Goal: Task Accomplishment & Management: Use online tool/utility

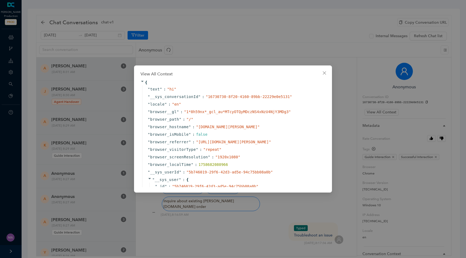
scroll to position [1201, 0]
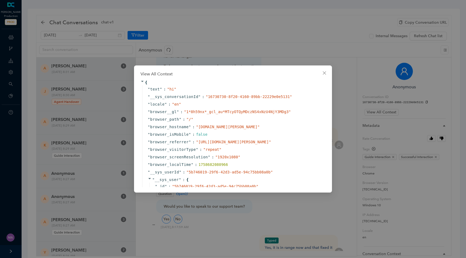
click at [175, 34] on div "View All Context { " text " : " hi " " __sys_conversationId " : " 16730730-8f20…" at bounding box center [233, 129] width 466 height 258
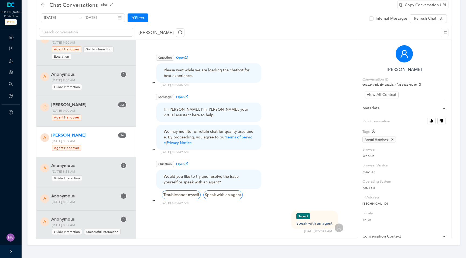
scroll to position [521, 0]
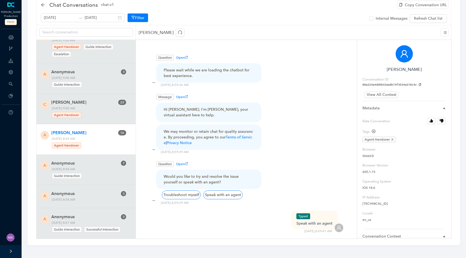
scroll to position [528, 0]
click at [12, 38] on icon at bounding box center [11, 37] width 5 height 11
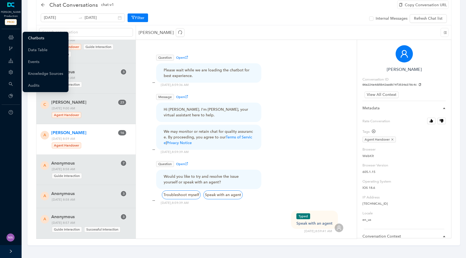
click at [40, 37] on link "Chatbots" at bounding box center [36, 38] width 16 height 11
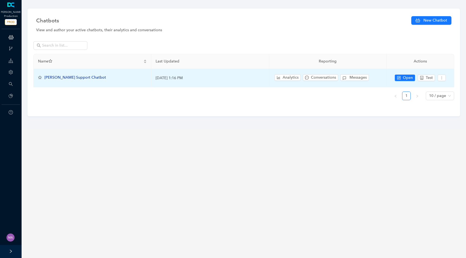
click at [73, 79] on span "Arlo Support Chatbot" at bounding box center [74, 77] width 61 height 5
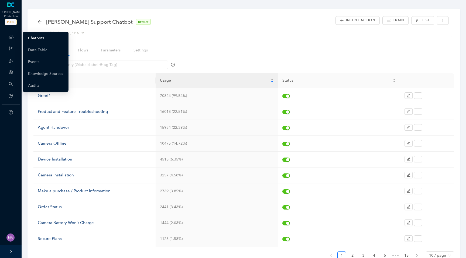
click at [36, 38] on link "Chatbots" at bounding box center [36, 38] width 16 height 11
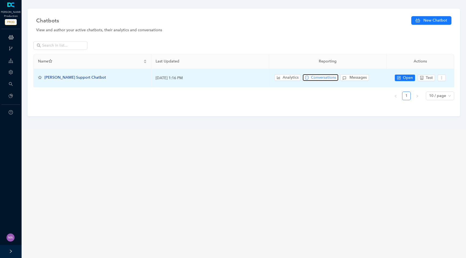
click at [324, 77] on span "Conversations" at bounding box center [323, 78] width 25 height 6
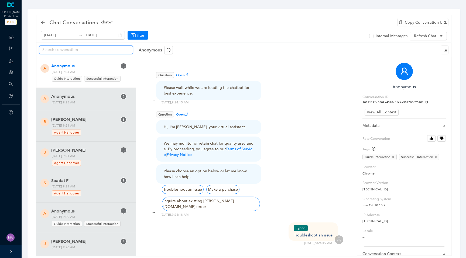
click at [99, 49] on input "text" at bounding box center [83, 50] width 83 height 6
click at [81, 49] on input "text" at bounding box center [83, 50] width 83 height 6
paste input "dc8c4934c2264bcf84f099ae732fb142"
type input "dc8c4934c2264bcf84f099ae732fb142"
click at [133, 38] on button "Filter" at bounding box center [138, 35] width 20 height 9
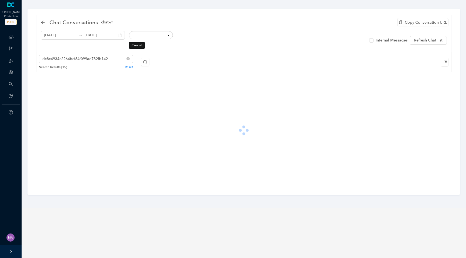
click at [131, 46] on button "Cancel" at bounding box center [137, 45] width 16 height 6
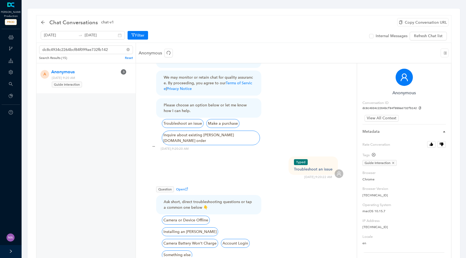
scroll to position [72, 0]
click at [381, 118] on span "View All Context" at bounding box center [382, 118] width 30 height 6
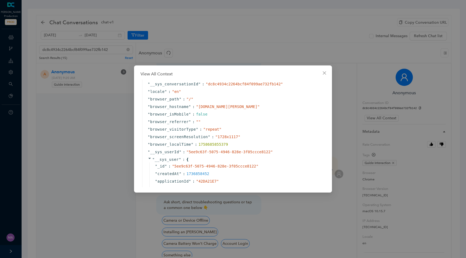
scroll to position [0, 0]
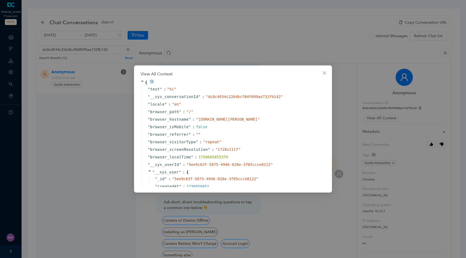
click at [150, 82] on icon at bounding box center [152, 82] width 4 height 4
click at [322, 71] on icon "close" at bounding box center [324, 73] width 4 height 4
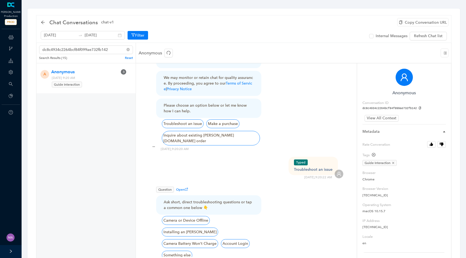
click at [7, 40] on div "ChatBots & Ticket Automations" at bounding box center [10, 37] width 19 height 11
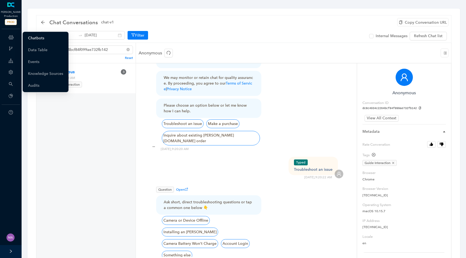
click at [32, 40] on link "Chatbots" at bounding box center [36, 38] width 16 height 11
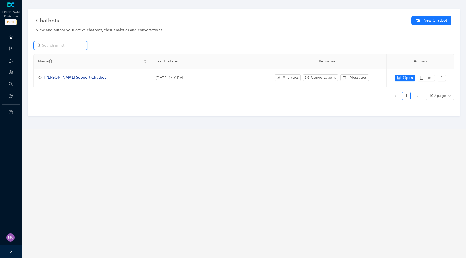
click at [76, 44] on input "text" at bounding box center [61, 46] width 38 height 6
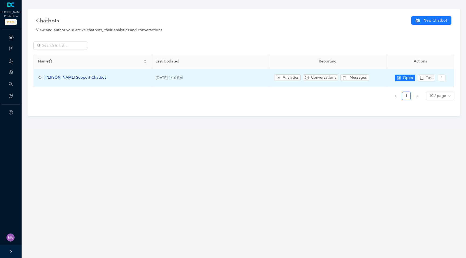
click at [67, 75] on span "[PERSON_NAME] Support Chatbot" at bounding box center [74, 77] width 61 height 5
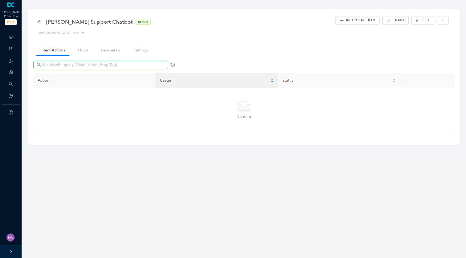
click at [85, 69] on span at bounding box center [100, 65] width 135 height 9
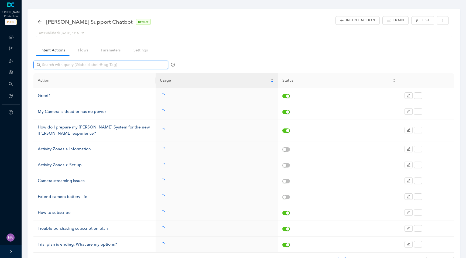
click at [91, 66] on input "text" at bounding box center [101, 65] width 119 height 6
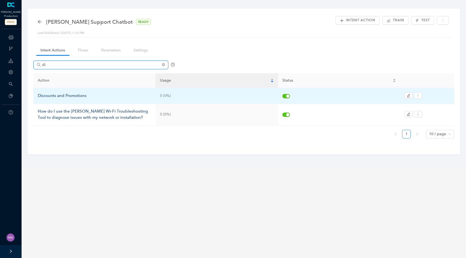
type input "d"
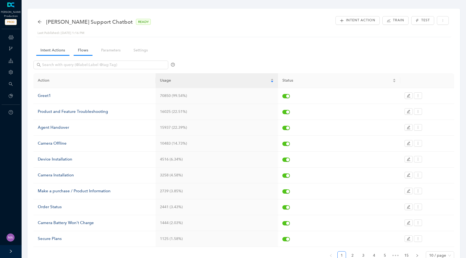
click at [80, 50] on link "Flows" at bounding box center [83, 50] width 19 height 10
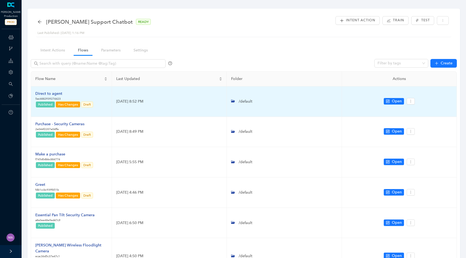
click at [54, 94] on div "Direct to agent" at bounding box center [64, 94] width 58 height 6
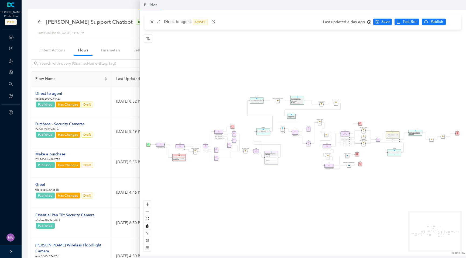
click at [368, 23] on icon "clock-circle" at bounding box center [369, 22] width 4 height 4
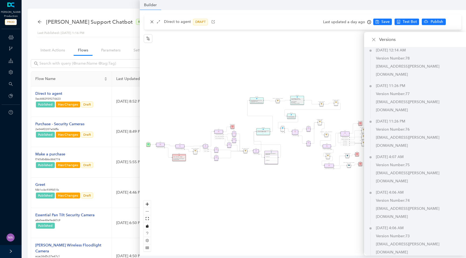
scroll to position [706, 0]
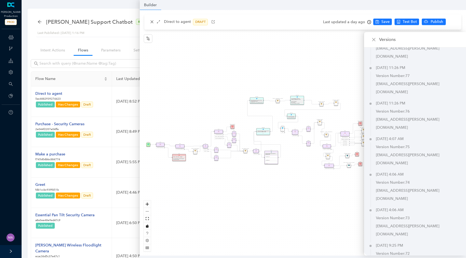
click at [261, 201] on div "operating Hours P Sentiment Module P Question Were you able to successfully com…" at bounding box center [303, 133] width 326 height 246
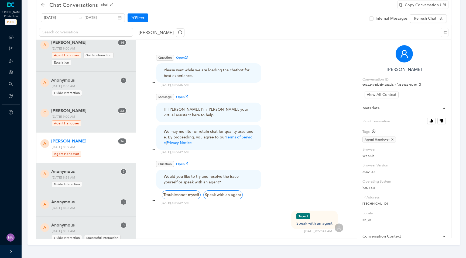
scroll to position [528, 0]
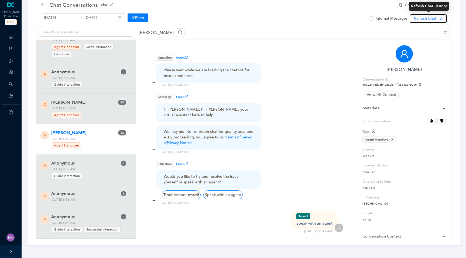
click at [428, 19] on span "Refresh Chat list" at bounding box center [428, 19] width 29 height 6
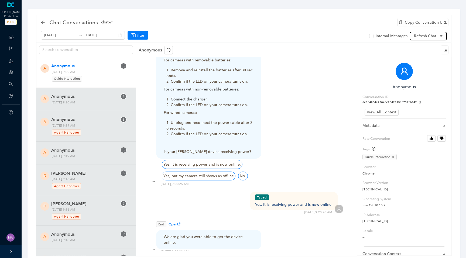
scroll to position [13, 0]
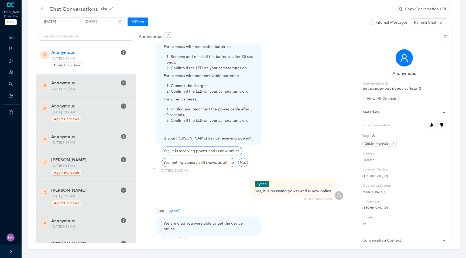
click at [419, 89] on icon "copy" at bounding box center [419, 88] width 3 height 3
click at [442, 22] on span "Refresh Chat list" at bounding box center [428, 23] width 29 height 6
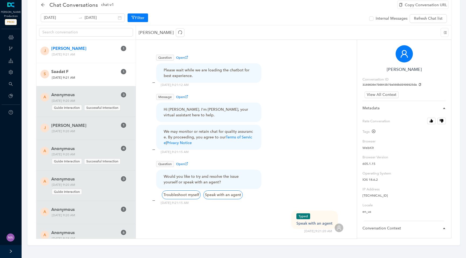
click at [102, 72] on span "Saadat F" at bounding box center [84, 71] width 66 height 6
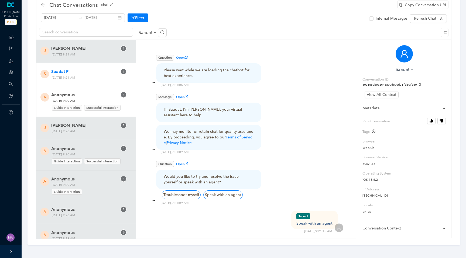
click at [101, 96] on span "Anonymous" at bounding box center [84, 95] width 66 height 6
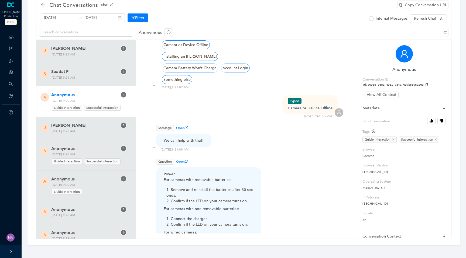
scroll to position [230, 0]
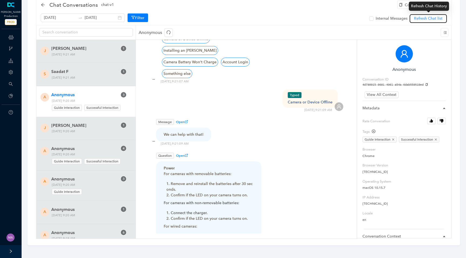
click at [422, 19] on span "Refresh Chat list" at bounding box center [428, 19] width 29 height 6
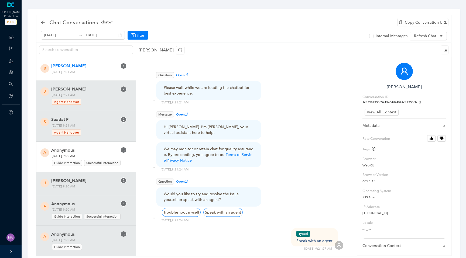
click at [113, 155] on span "Wednesday, September 24, 2025 9:20 AM Guide Interaction Successful Interaction" at bounding box center [87, 159] width 75 height 13
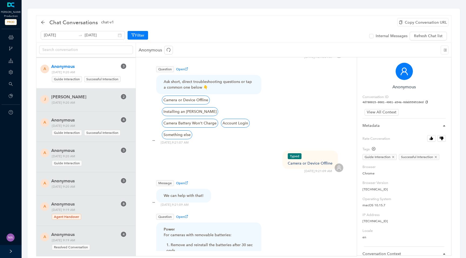
scroll to position [90, 0]
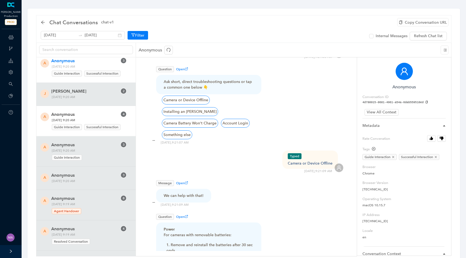
click at [104, 117] on span "Anonymous" at bounding box center [84, 114] width 66 height 6
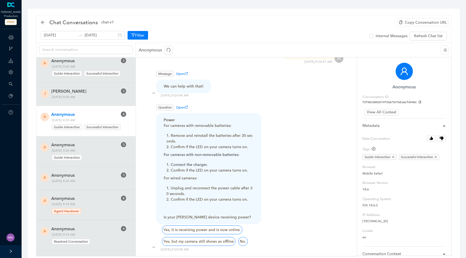
scroll to position [435, 0]
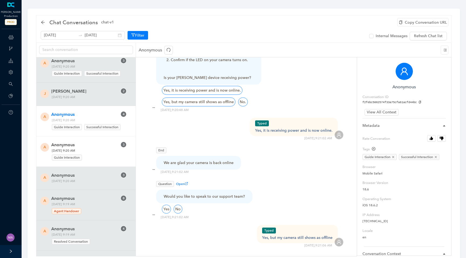
click at [110, 159] on div "Guide Interaction" at bounding box center [85, 156] width 66 height 7
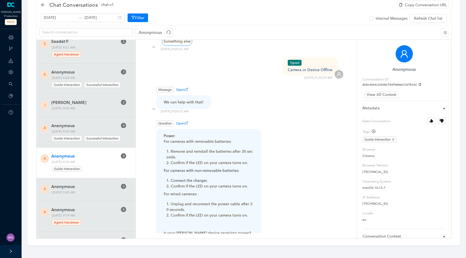
scroll to position [256, 0]
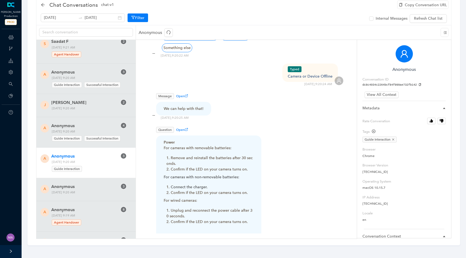
click at [182, 128] on span "Open" at bounding box center [182, 130] width 12 height 4
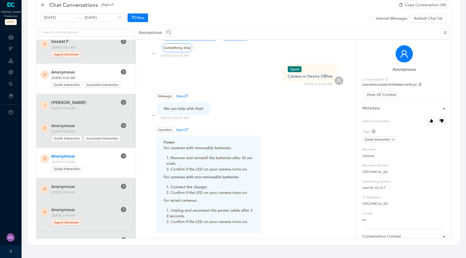
click at [103, 72] on span "Anonymous" at bounding box center [84, 72] width 66 height 6
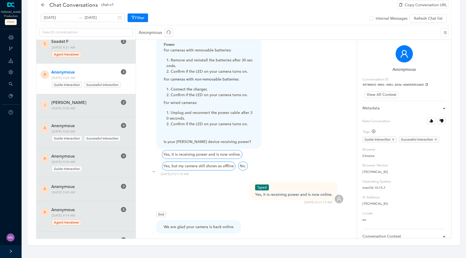
scroll to position [407, 0]
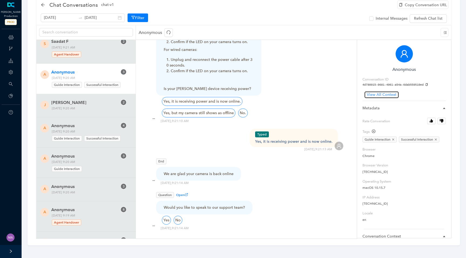
click at [380, 95] on span "View All Context" at bounding box center [382, 95] width 30 height 6
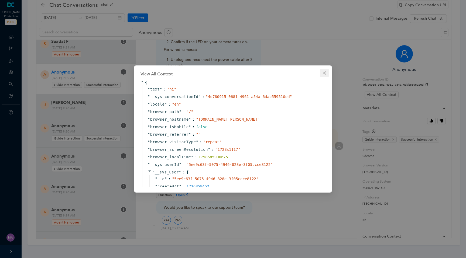
click at [322, 74] on icon "close" at bounding box center [324, 73] width 4 height 4
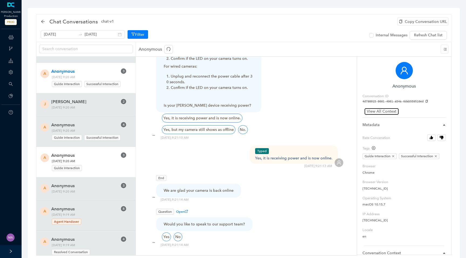
scroll to position [83, 0]
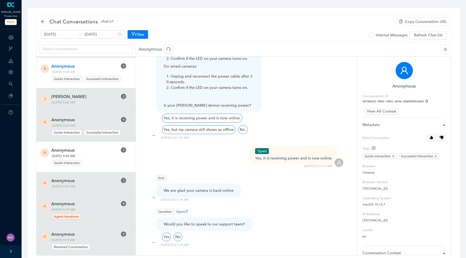
click at [101, 163] on div "Guide Interaction" at bounding box center [85, 162] width 66 height 7
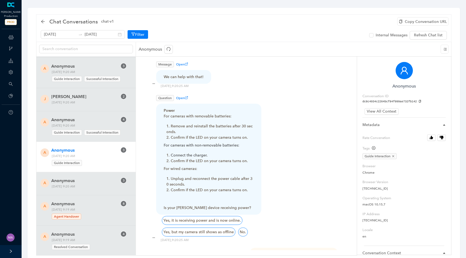
scroll to position [361, 0]
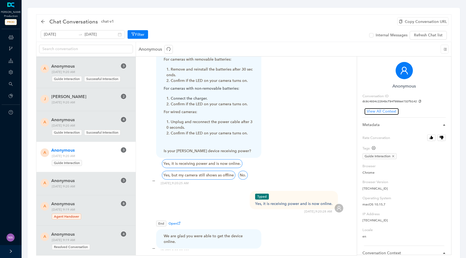
click at [375, 110] on span "View All Context" at bounding box center [382, 112] width 30 height 6
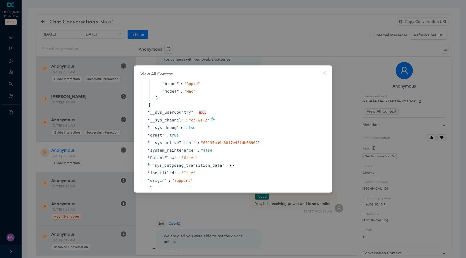
scroll to position [329, 0]
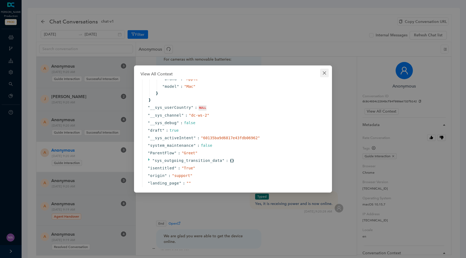
click at [324, 71] on icon "close" at bounding box center [324, 73] width 4 height 4
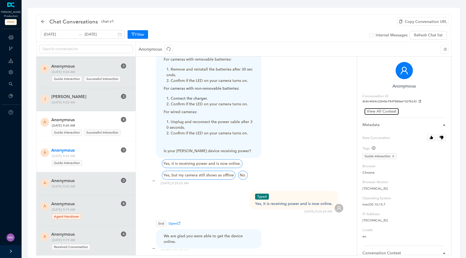
scroll to position [0, 0]
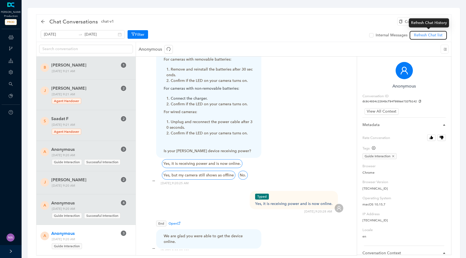
click at [430, 35] on span "Refresh Chat list" at bounding box center [428, 35] width 29 height 6
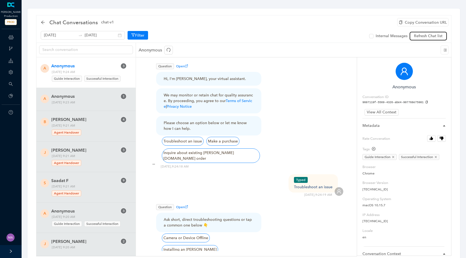
scroll to position [16, 0]
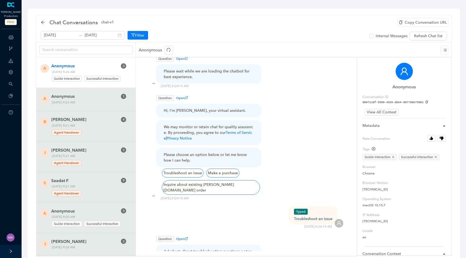
click at [427, 102] on icon "copy" at bounding box center [426, 102] width 3 height 3
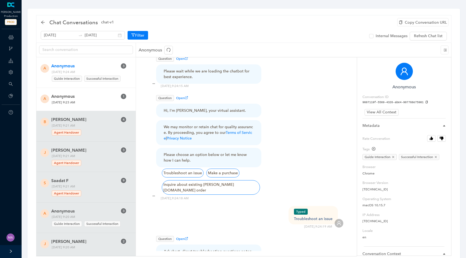
click at [107, 99] on span "Anonymous" at bounding box center [84, 96] width 66 height 6
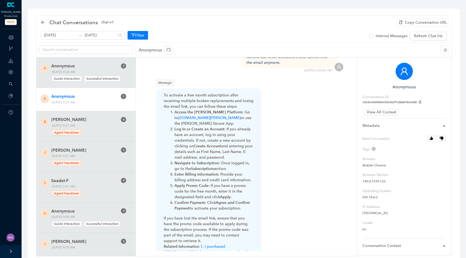
scroll to position [267, 0]
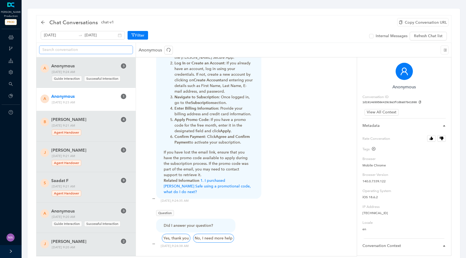
click at [103, 46] on span at bounding box center [86, 50] width 94 height 9
click at [87, 53] on span at bounding box center [86, 50] width 94 height 9
paste input "9607119f-5569-4326-abe4-907768e75901"
type input "9607119f-5569-4326-abe4-907768e75901"
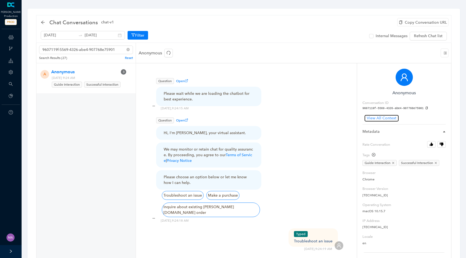
click at [380, 116] on span "View All Context" at bounding box center [382, 118] width 30 height 6
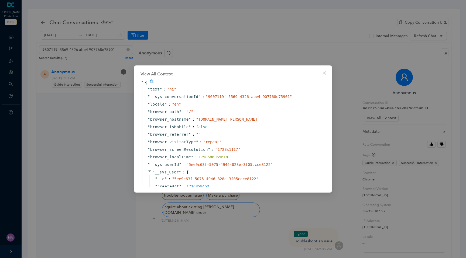
click at [152, 82] on icon at bounding box center [152, 82] width 4 height 4
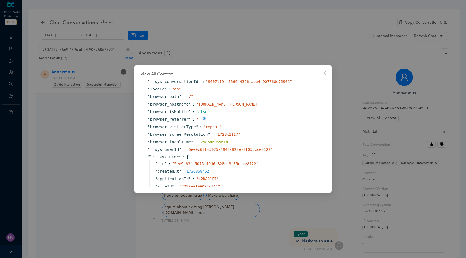
scroll to position [2, 0]
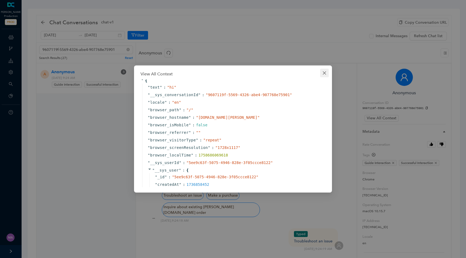
click at [325, 76] on button "Close" at bounding box center [324, 73] width 9 height 9
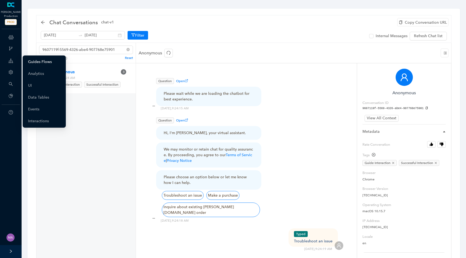
click at [45, 60] on link "Guides Flows" at bounding box center [40, 62] width 24 height 11
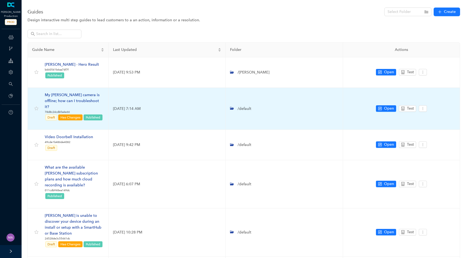
click at [88, 93] on div "My [PERSON_NAME] camera is offline; how can I troubleshoot it?" at bounding box center [74, 101] width 59 height 18
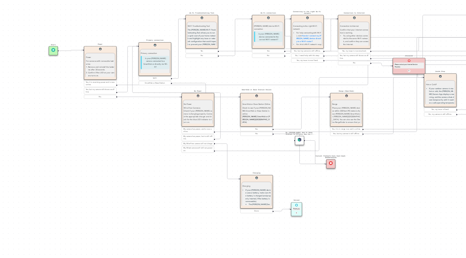
drag, startPoint x: 118, startPoint y: 177, endPoint x: 171, endPoint y: 194, distance: 56.2
click at [171, 194] on div "Solved Thank you. E Charging Charging If your Arlo device uses a battery, make …" at bounding box center [244, 129] width 444 height 258
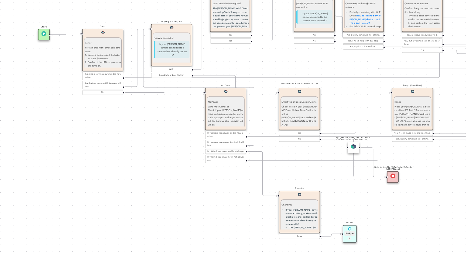
drag, startPoint x: 171, startPoint y: 198, endPoint x: 135, endPoint y: 173, distance: 43.3
click at [135, 173] on div "Solved Thank you. E Charging Charging If your Arlo device uses a battery, make …" at bounding box center [244, 129] width 444 height 258
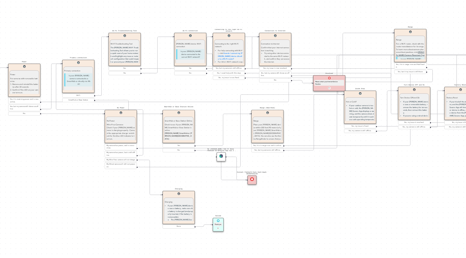
drag, startPoint x: 281, startPoint y: 187, endPoint x: 222, endPoint y: 214, distance: 65.1
click at [222, 214] on div "Solved Thank you. E Charging Charging If your Arlo device uses a battery, make …" at bounding box center [244, 129] width 444 height 258
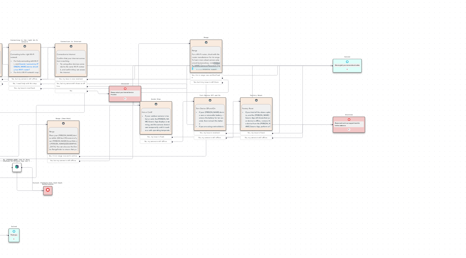
drag, startPoint x: 279, startPoint y: 208, endPoint x: 192, endPoint y: 208, distance: 86.8
click at [191, 208] on div "Solved Thank you. E Charging Charging If your Arlo device uses a battery, make …" at bounding box center [244, 129] width 444 height 258
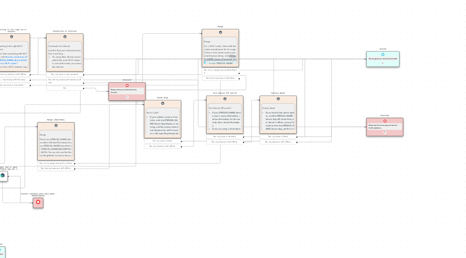
drag, startPoint x: 211, startPoint y: 123, endPoint x: 251, endPoint y: 129, distance: 40.0
click at [251, 129] on div "Solved Thank you. E Charging Charging If your Arlo device uses a battery, make …" at bounding box center [244, 129] width 444 height 258
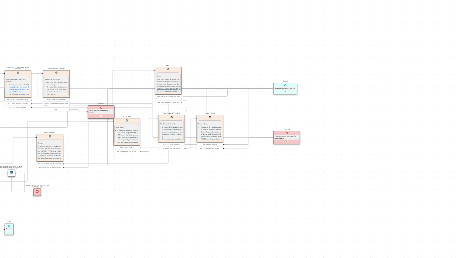
drag, startPoint x: 162, startPoint y: 201, endPoint x: 116, endPoint y: 209, distance: 46.1
click at [116, 209] on div "Solved Thank you. E Charging Charging If your Arlo device uses a battery, make …" at bounding box center [244, 129] width 444 height 258
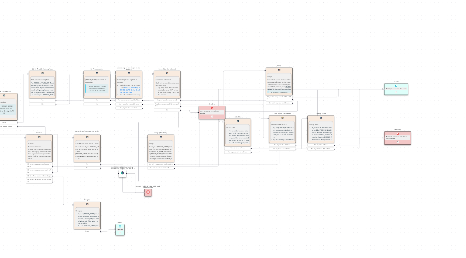
drag, startPoint x: 160, startPoint y: 121, endPoint x: 216, endPoint y: 121, distance: 56.1
click at [217, 121] on div "Solved Thank you. E Charging Charging If your Arlo device uses a battery, make …" at bounding box center [244, 129] width 444 height 258
click at [193, 131] on div "Solved Thank you. E Charging Charging If your Arlo device uses a battery, make …" at bounding box center [244, 129] width 444 height 258
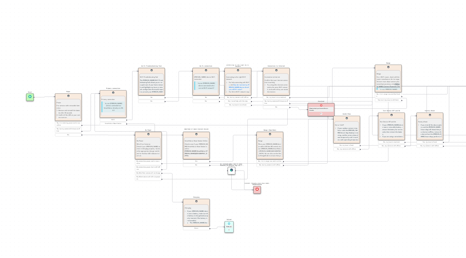
click at [190, 133] on div "Solved Thank you. E Charging Charging If your Arlo device uses a battery, make …" at bounding box center [244, 129] width 444 height 258
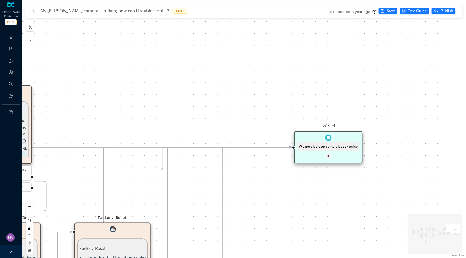
drag, startPoint x: 340, startPoint y: 135, endPoint x: 226, endPoint y: 90, distance: 122.9
click at [226, 90] on div "Solved Thank you. E Charging Charging If your Arlo device uses a battery, make …" at bounding box center [244, 129] width 444 height 258
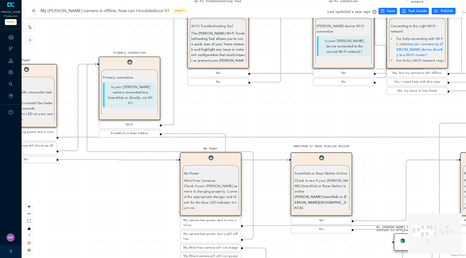
drag, startPoint x: 144, startPoint y: 94, endPoint x: 379, endPoint y: 119, distance: 235.7
click at [379, 119] on div "Solved Thank you. E Charging Charging If your Arlo device uses a battery, make …" at bounding box center [244, 129] width 444 height 258
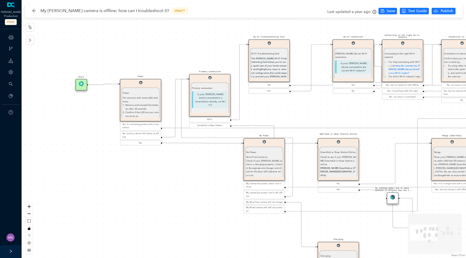
drag, startPoint x: 146, startPoint y: 173, endPoint x: 176, endPoint y: 173, distance: 30.5
click at [176, 173] on div "Solved Thank you. E Charging Charging If your Arlo device uses a battery, make …" at bounding box center [244, 129] width 444 height 258
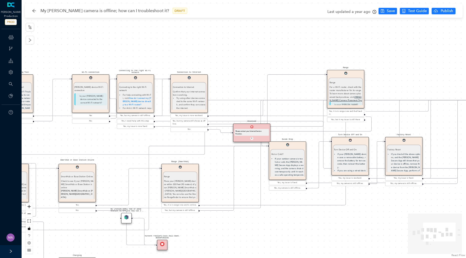
drag, startPoint x: 357, startPoint y: 100, endPoint x: 112, endPoint y: 134, distance: 247.1
click at [112, 134] on div "Solved Thank you. E Charging Charging If your Arlo device uses a battery, make …" at bounding box center [244, 129] width 444 height 258
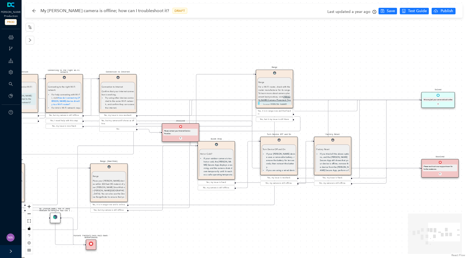
drag, startPoint x: 392, startPoint y: 59, endPoint x: 242, endPoint y: 63, distance: 150.8
click at [242, 63] on div "Solved Thank you. E Charging Charging If your Arlo device uses a battery, make …" at bounding box center [244, 129] width 444 height 258
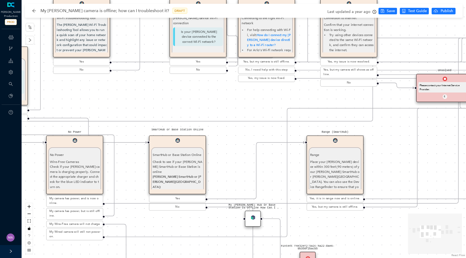
click at [183, 103] on div "Solved Thank you. E Charging Charging If your [PERSON_NAME] device uses a batte…" at bounding box center [244, 129] width 444 height 258
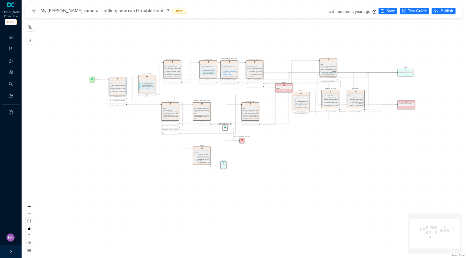
drag, startPoint x: 183, startPoint y: 103, endPoint x: 204, endPoint y: 92, distance: 23.0
click at [204, 92] on div "Solved Thank you. E Charging Charging If your [PERSON_NAME] device uses a batte…" at bounding box center [244, 129] width 444 height 258
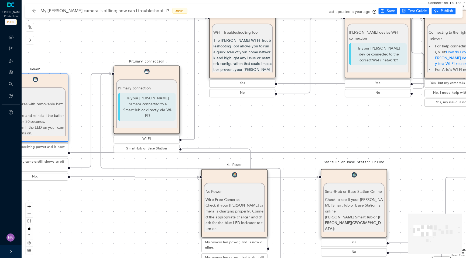
click at [171, 36] on div "Solved Thank you. E Charging Charging If your [PERSON_NAME] device uses a batte…" at bounding box center [244, 129] width 444 height 258
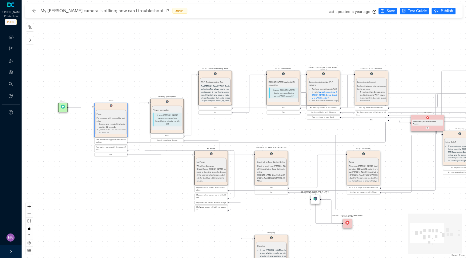
click at [376, 12] on icon "clock-circle" at bounding box center [375, 12] width 4 height 4
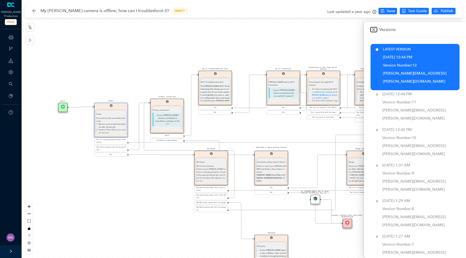
click at [373, 28] on icon "close" at bounding box center [374, 30] width 4 height 4
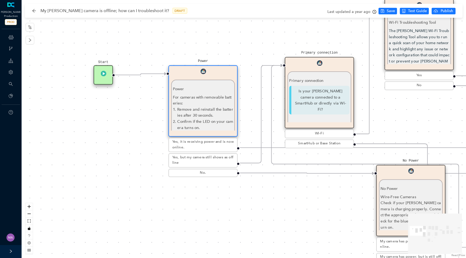
click at [281, 202] on div "Solved Thank you. E Charging Charging If your [PERSON_NAME] device uses a batte…" at bounding box center [244, 129] width 444 height 258
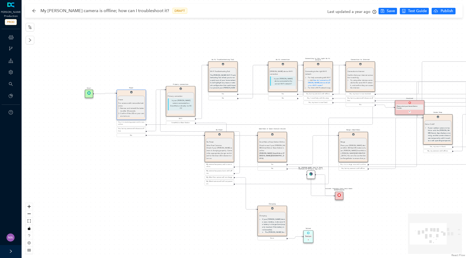
drag, startPoint x: 281, startPoint y: 202, endPoint x: 164, endPoint y: 148, distance: 128.6
click at [164, 148] on div "Solved Thank you. E Charging Charging If your [PERSON_NAME] device uses a batte…" at bounding box center [244, 129] width 444 height 258
click at [421, 12] on span "Test Guide" at bounding box center [417, 11] width 19 height 6
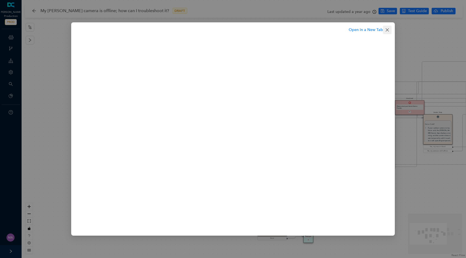
click at [390, 32] on span "Close" at bounding box center [387, 30] width 9 height 4
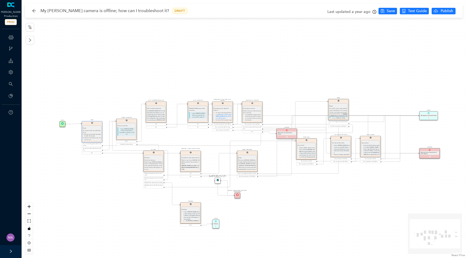
drag, startPoint x: 256, startPoint y: 46, endPoint x: 280, endPoint y: 15, distance: 38.7
click at [280, 15] on div "My [PERSON_NAME] camera is offline; how can I troubleshoot it? DRAFT Last updat…" at bounding box center [244, 129] width 444 height 258
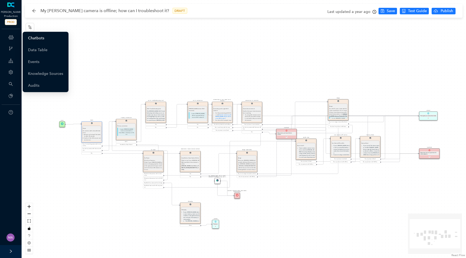
click at [44, 39] on link "Chatbots" at bounding box center [36, 38] width 16 height 11
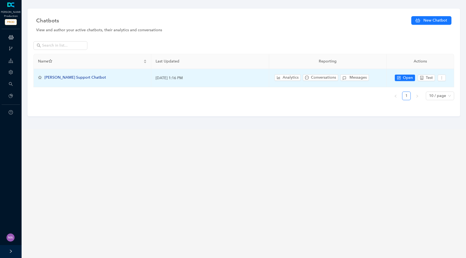
click at [64, 80] on span "[PERSON_NAME] Support Chatbot" at bounding box center [74, 77] width 61 height 5
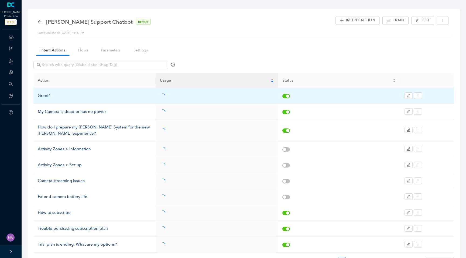
click at [44, 97] on div "Greet1" at bounding box center [95, 96] width 114 height 6
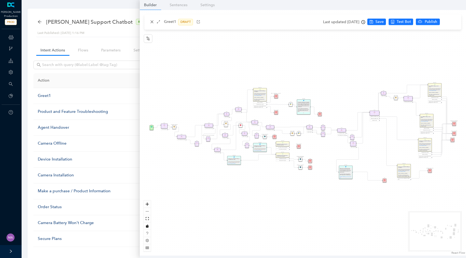
click at [365, 21] on icon "clock-circle" at bounding box center [363, 22] width 4 height 4
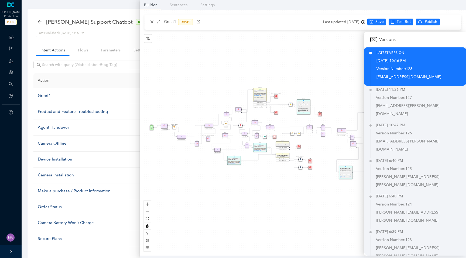
click at [375, 40] on icon "close" at bounding box center [374, 39] width 4 height 4
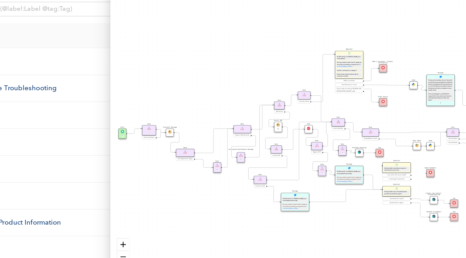
drag, startPoint x: 235, startPoint y: 113, endPoint x: 249, endPoint y: 91, distance: 26.2
click at [249, 91] on div "End End Handoff To Support Product And Feature Troubleshooting Question Would y…" at bounding box center [303, 133] width 326 height 246
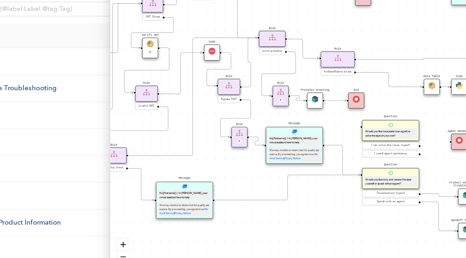
drag, startPoint x: 266, startPoint y: 170, endPoint x: 208, endPoint y: 162, distance: 58.6
click at [207, 162] on div "End End Handoff To Support Product And Feature Troubleshooting Question Would y…" at bounding box center [303, 133] width 326 height 246
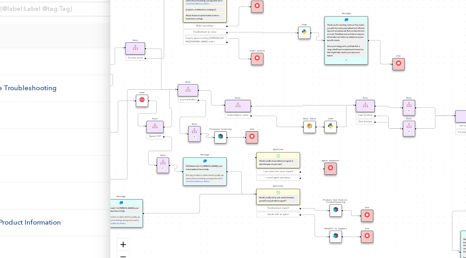
drag, startPoint x: 280, startPoint y: 100, endPoint x: 210, endPoint y: 132, distance: 77.1
click at [209, 132] on div "End End Handoff To Support Product And Feature Troubleshooting Question Would y…" at bounding box center [303, 133] width 326 height 246
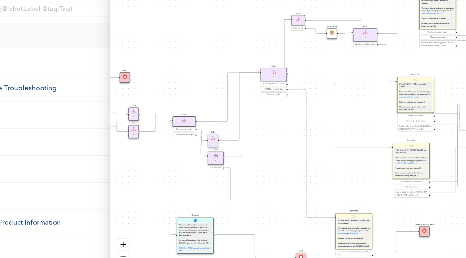
drag, startPoint x: 334, startPoint y: 126, endPoint x: 192, endPoint y: 113, distance: 142.2
click at [192, 113] on div "End End Handoff To Support Product And Feature Troubleshooting Question Would y…" at bounding box center [303, 133] width 326 height 246
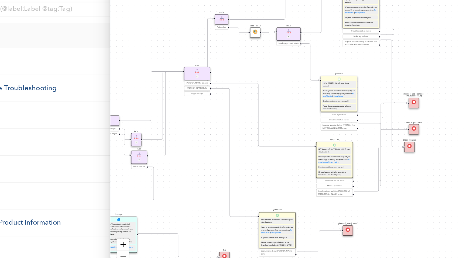
drag, startPoint x: 267, startPoint y: 99, endPoint x: 172, endPoint y: 101, distance: 94.7
click at [172, 101] on div "End End Handoff To Support Product And Feature Troubleshooting Question Would y…" at bounding box center [303, 133] width 326 height 246
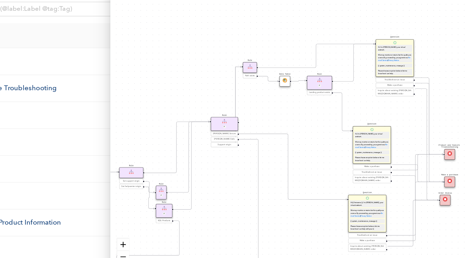
drag, startPoint x: 199, startPoint y: 130, endPoint x: 262, endPoint y: 150, distance: 66.3
click at [262, 150] on div "End End Handoff To Support Product And Feature Troubleshooting Question Would y…" at bounding box center [303, 133] width 326 height 246
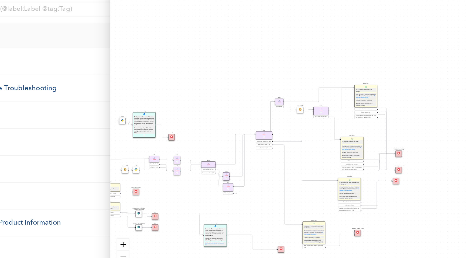
drag, startPoint x: 183, startPoint y: 112, endPoint x: 207, endPoint y: 116, distance: 24.6
click at [206, 116] on div "End End Handoff To Support Product And Feature Troubleshooting Question Would y…" at bounding box center [303, 133] width 326 height 246
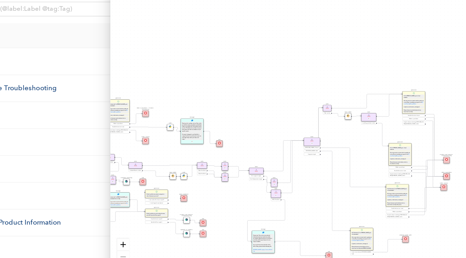
drag, startPoint x: 207, startPoint y: 116, endPoint x: 281, endPoint y: 105, distance: 74.5
click at [281, 104] on div "End End Handoff To Support Product And Feature Troubleshooting Question Would y…" at bounding box center [303, 133] width 326 height 246
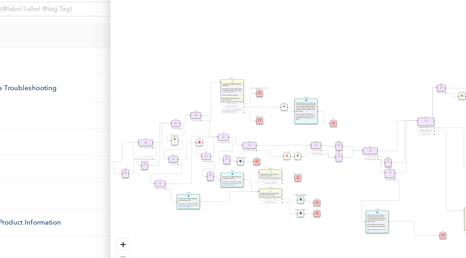
click at [252, 98] on div "End End Handoff To Support Product And Feature Troubleshooting Question Would y…" at bounding box center [303, 133] width 326 height 246
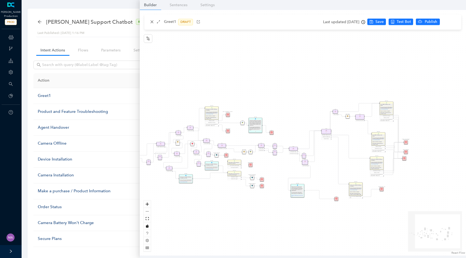
click at [149, 20] on div "Greet1 DRAFT" at bounding box center [175, 22] width 53 height 6
click at [151, 23] on icon "close" at bounding box center [152, 22] width 4 height 4
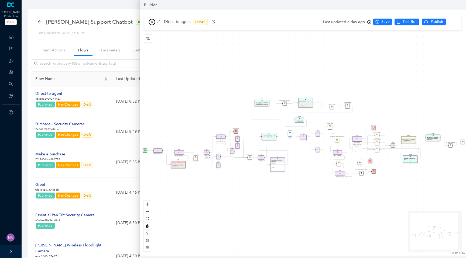
click at [153, 23] on icon "close" at bounding box center [152, 22] width 4 height 4
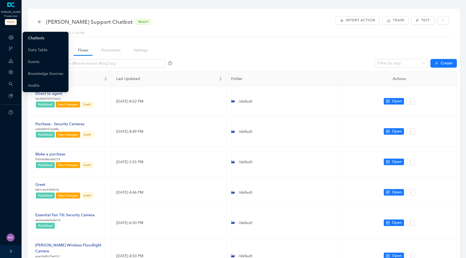
click at [44, 38] on link "Chatbots" at bounding box center [36, 38] width 16 height 11
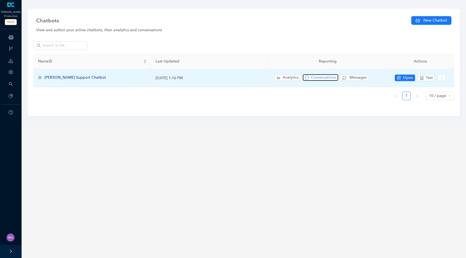
click at [321, 76] on span "Conversations" at bounding box center [323, 78] width 25 height 6
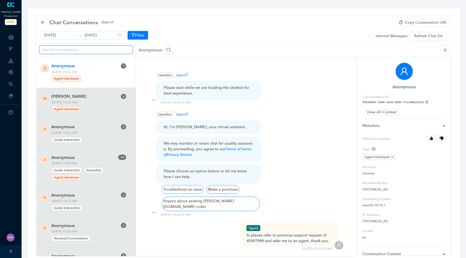
click at [94, 51] on input "text" at bounding box center [83, 50] width 83 height 6
paste input "dc8c4934c2264bcf84f099ae732fb142"
type input "dc8c4934c2264bcf84f099ae732fb142"
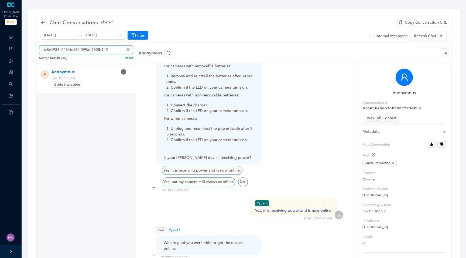
scroll to position [23, 0]
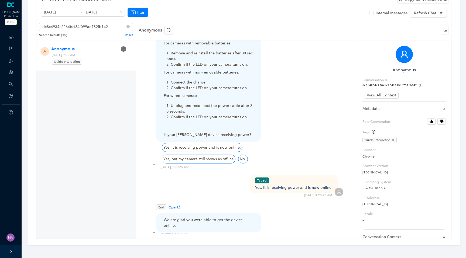
click at [174, 206] on span "Open" at bounding box center [175, 208] width 12 height 4
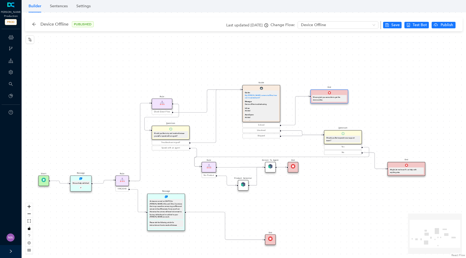
drag, startPoint x: 310, startPoint y: 139, endPoint x: 401, endPoint y: 122, distance: 92.5
click at [402, 122] on div "Rule Check Greet Flow Start End Message We can help with that! P Rule VMC5040 M…" at bounding box center [244, 135] width 444 height 246
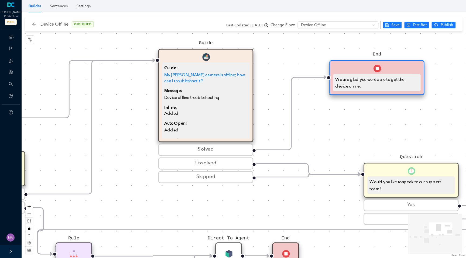
drag, startPoint x: 356, startPoint y: 99, endPoint x: 338, endPoint y: 123, distance: 29.6
click at [338, 123] on div "Rule Check Greet Flow Start End Message We can help with that! P Rule VMC5040 M…" at bounding box center [244, 135] width 444 height 246
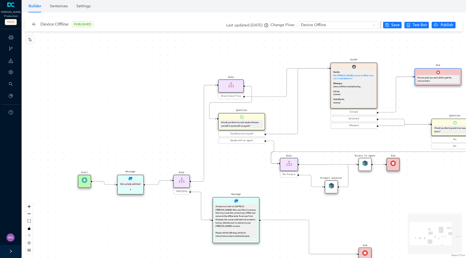
drag, startPoint x: 95, startPoint y: 112, endPoint x: 176, endPoint y: 83, distance: 85.5
click at [176, 83] on div "Rule Check Greet Flow Start End Message We can help with that! P Rule VMC5040 M…" at bounding box center [244, 135] width 444 height 246
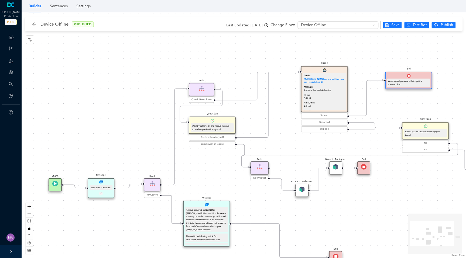
drag, startPoint x: 227, startPoint y: 166, endPoint x: 197, endPoint y: 169, distance: 30.9
click at [197, 169] on div "Rule Check Greet Flow Start End Message We can help with that! P Rule VMC5040 M…" at bounding box center [244, 135] width 444 height 246
